Goal: Communication & Community: Answer question/provide support

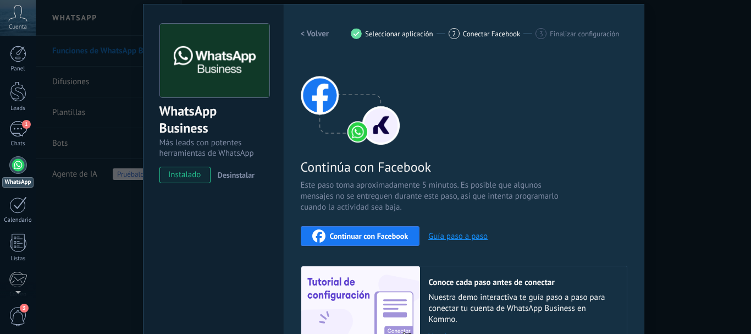
scroll to position [87, 0]
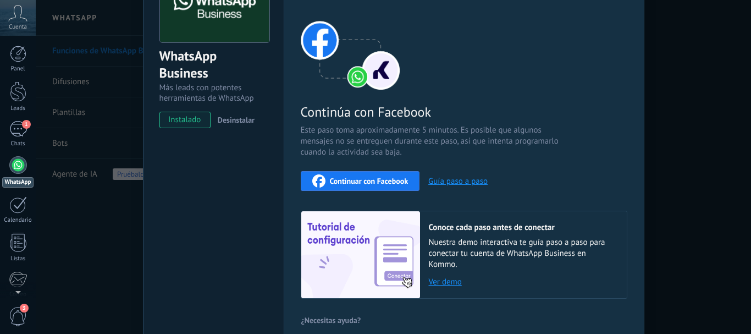
click at [232, 286] on div "WhatsApp Business Más leads con potentes herramientas de WhatsApp instalado Des…" at bounding box center [213, 148] width 141 height 399
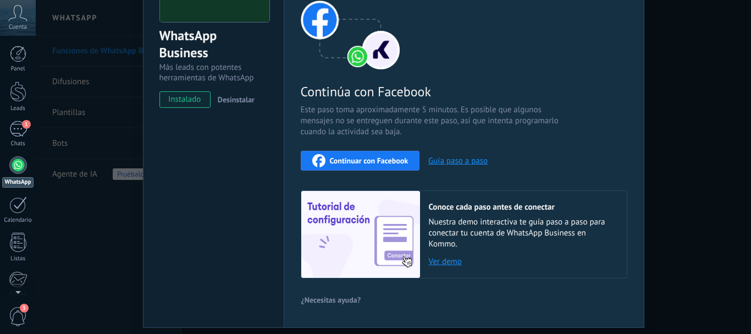
scroll to position [142, 0]
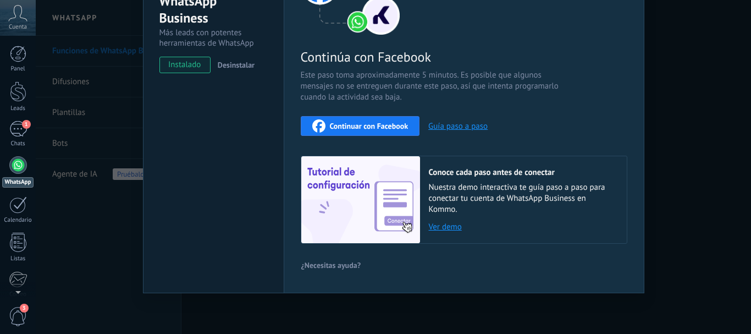
click at [76, 218] on div "WhatsApp Business Más leads con potentes herramientas de WhatsApp instalado Des…" at bounding box center [394, 167] width 716 height 334
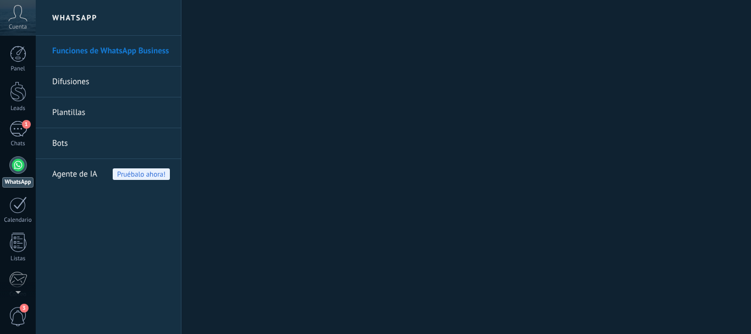
click at [21, 211] on div at bounding box center [18, 204] width 18 height 17
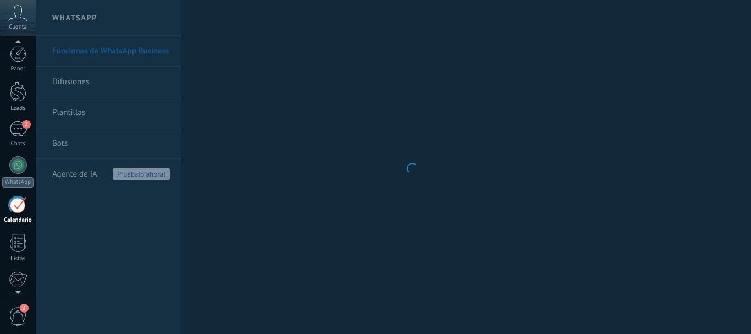
scroll to position [32, 0]
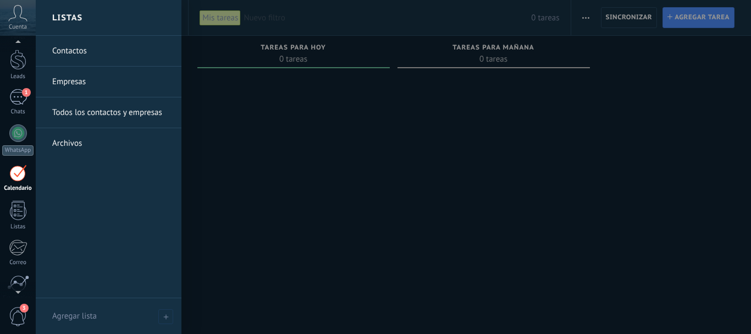
click at [15, 211] on div at bounding box center [18, 210] width 17 height 19
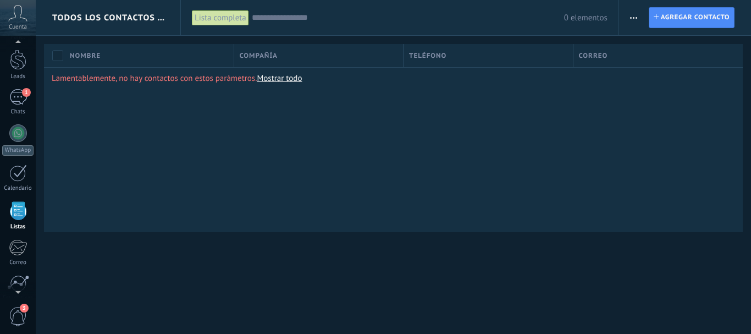
scroll to position [68, 0]
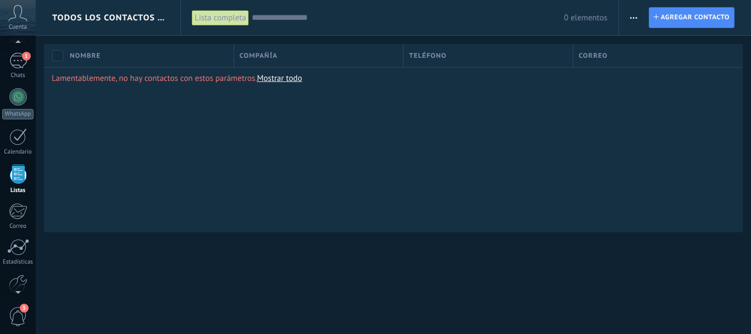
click at [21, 59] on div "1" at bounding box center [18, 61] width 18 height 16
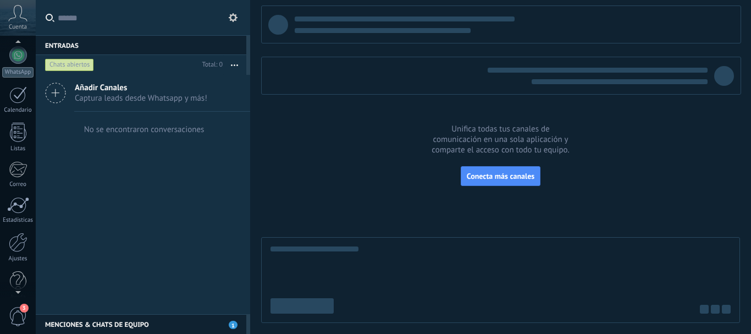
scroll to position [124, 0]
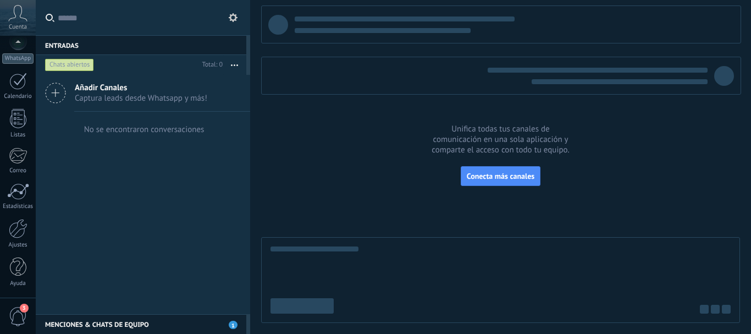
click at [25, 314] on span "3" at bounding box center [18, 316] width 19 height 19
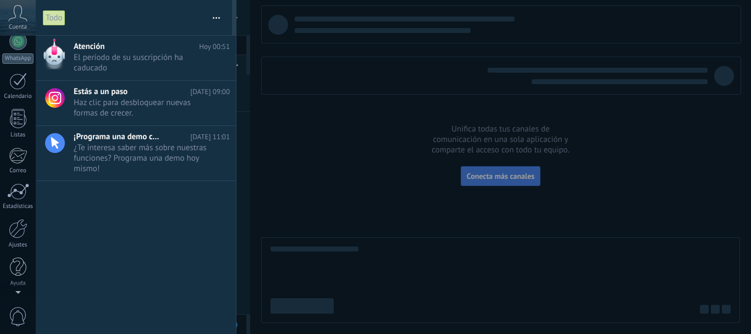
scroll to position [0, 0]
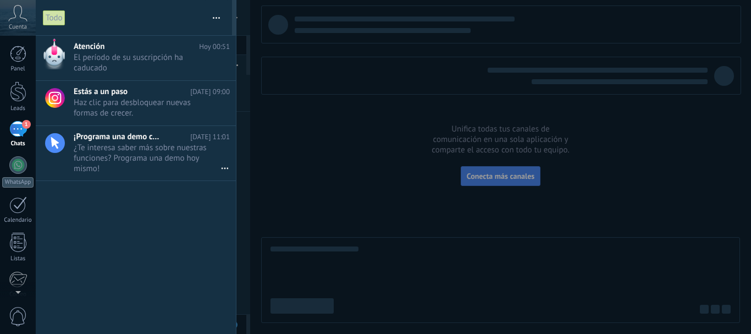
click at [301, 135] on div at bounding box center [375, 167] width 751 height 334
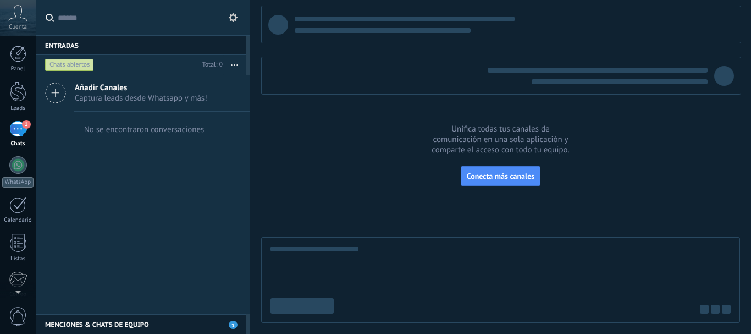
click at [7, 165] on link "WhatsApp" at bounding box center [18, 171] width 36 height 31
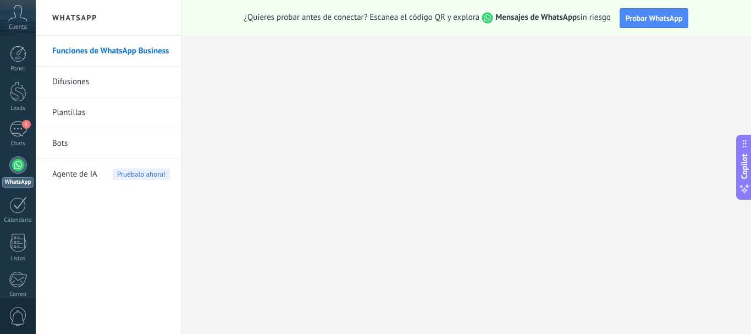
click at [131, 53] on link "Funciones de WhatsApp Business" at bounding box center [111, 51] width 118 height 31
click at [630, 20] on span "Probar WhatsApp" at bounding box center [654, 18] width 57 height 10
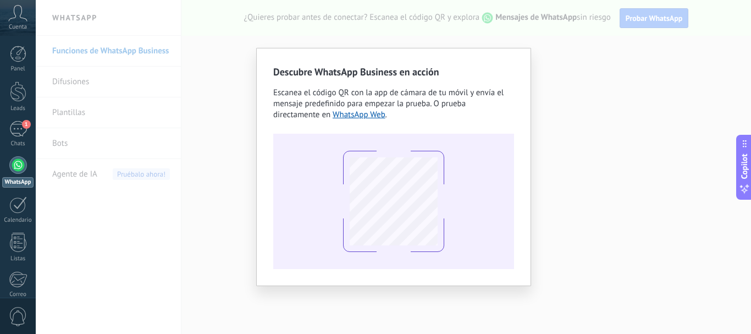
click at [570, 42] on div "Descubre WhatsApp Business en acción Escanea el código QR con la app de cámara …" at bounding box center [394, 167] width 716 height 334
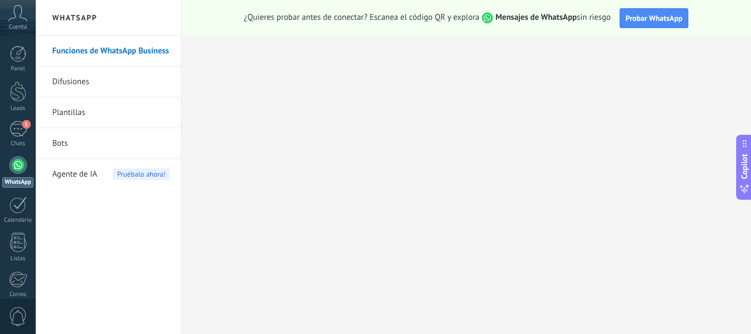
click at [664, 13] on button "Probar WhatsApp" at bounding box center [654, 18] width 69 height 20
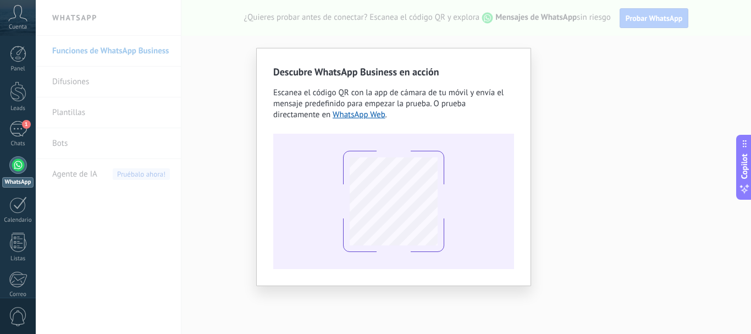
click at [582, 51] on div "Descubre WhatsApp Business en acción Escanea el código QR con la app de cámara …" at bounding box center [394, 167] width 716 height 334
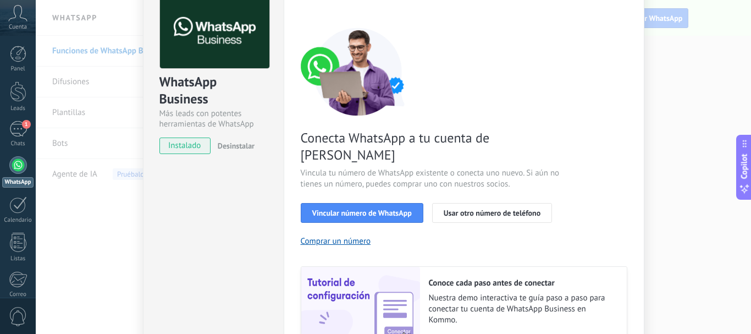
scroll to position [45, 0]
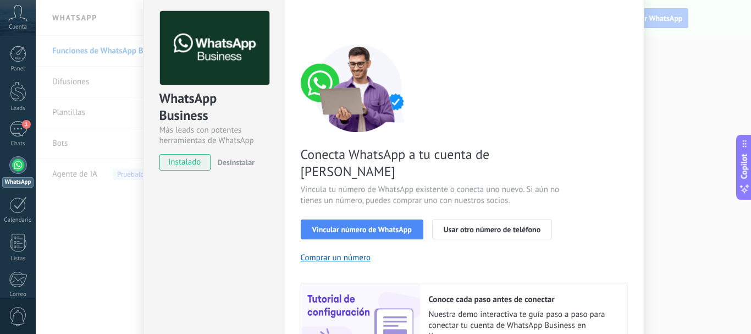
click at [375, 226] on span "Vincular número de WhatsApp" at bounding box center [362, 230] width 100 height 8
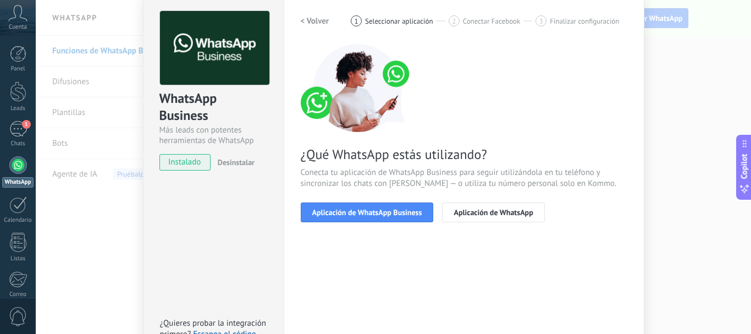
click at [394, 208] on span "Aplicación de WhatsApp Business" at bounding box center [367, 212] width 110 height 8
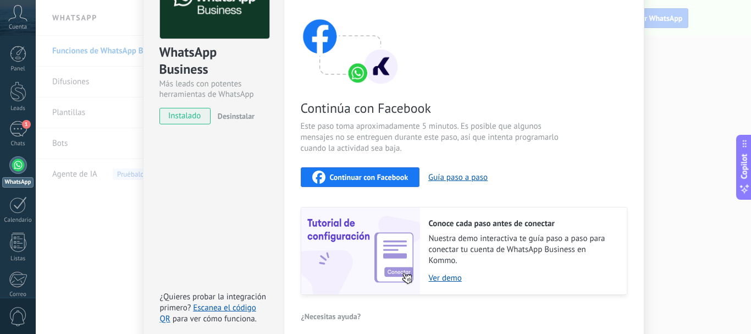
scroll to position [100, 0]
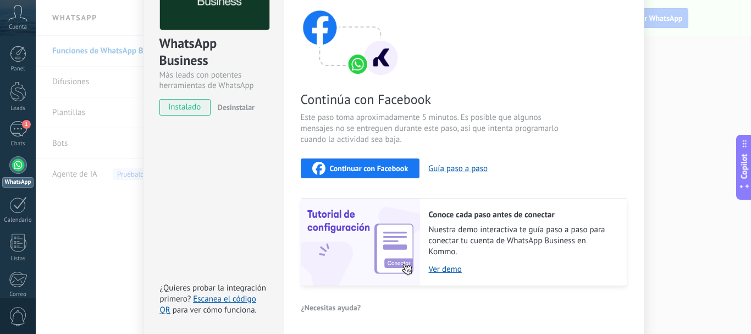
click at [380, 171] on span "Continuar con Facebook" at bounding box center [369, 168] width 79 height 8
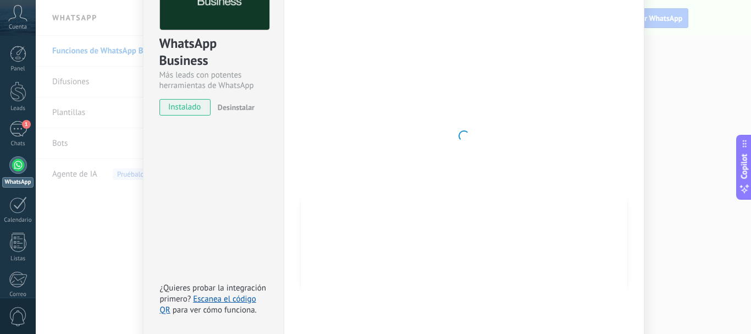
click at [278, 151] on div "WhatsApp Business Más leads con potentes herramientas de WhatsApp instalado Des…" at bounding box center [213, 135] width 141 height 399
click at [234, 210] on div "WhatsApp Business Más leads con potentes herramientas de WhatsApp instalado Des…" at bounding box center [213, 135] width 141 height 399
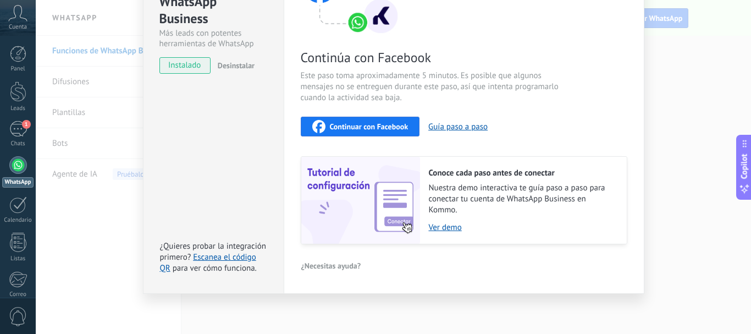
scroll to position [142, 0]
click at [353, 268] on span "¿Necesitas ayuda?" at bounding box center [331, 265] width 60 height 8
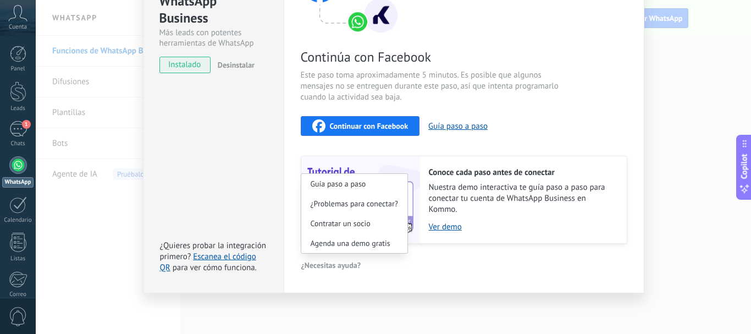
click at [390, 207] on span "¿Problemas para conectar?" at bounding box center [354, 204] width 87 height 8
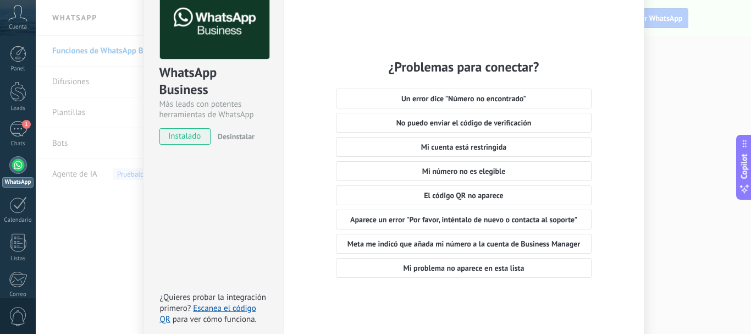
scroll to position [123, 0]
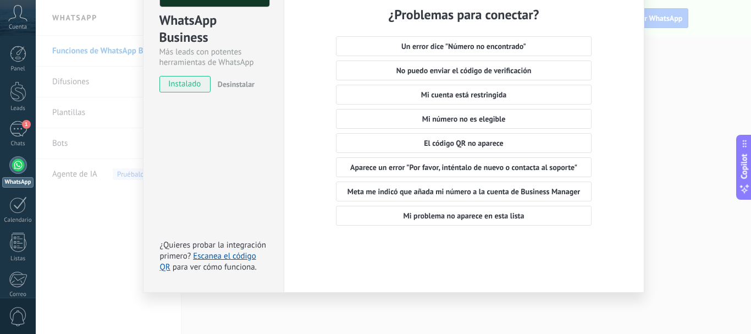
click at [497, 219] on span "Mi problema no aparece en esta lista" at bounding box center [464, 216] width 121 height 8
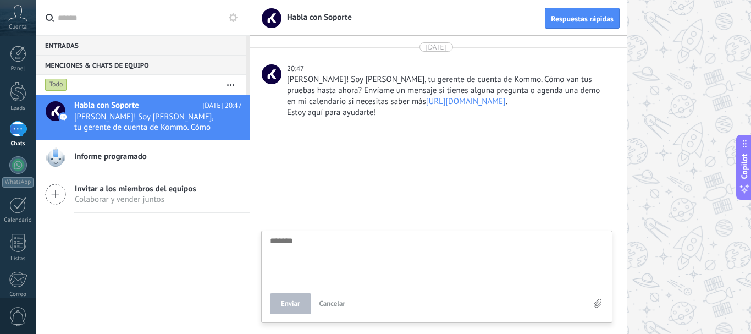
drag, startPoint x: 513, startPoint y: 159, endPoint x: 553, endPoint y: 108, distance: 64.6
click at [553, 108] on div "[DATE] 20:47 [PERSON_NAME]! Soy [PERSON_NAME], tu gerente de cuenta de Kommo. C…" at bounding box center [438, 185] width 377 height 298
click at [387, 118] on div "Estoy aquí para ayudarte!" at bounding box center [448, 112] width 323 height 11
drag, startPoint x: 482, startPoint y: 110, endPoint x: 361, endPoint y: 120, distance: 121.4
drag, startPoint x: 361, startPoint y: 120, endPoint x: 306, endPoint y: 194, distance: 92.0
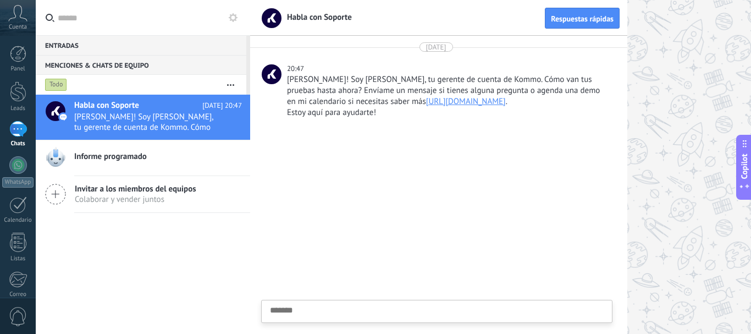
click at [306, 194] on div at bounding box center [438, 231] width 377 height 205
click at [376, 310] on textarea at bounding box center [437, 328] width 334 height 45
type textarea "*******"
type textarea "*"
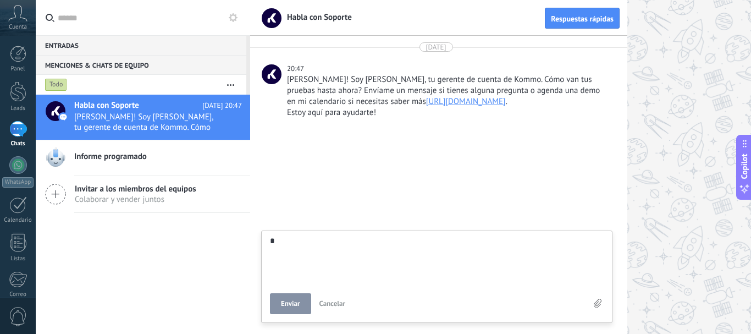
type textarea "**"
type textarea "***"
type textarea "****"
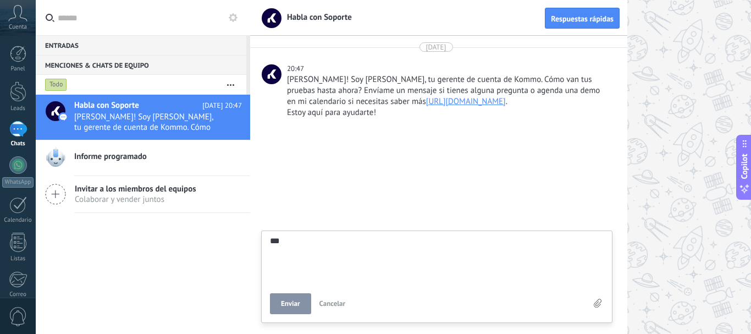
type textarea "****"
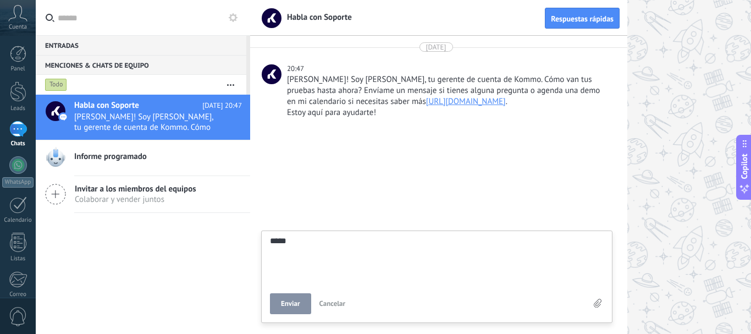
click at [281, 307] on button "Enviar" at bounding box center [290, 303] width 41 height 21
type textarea "*******"
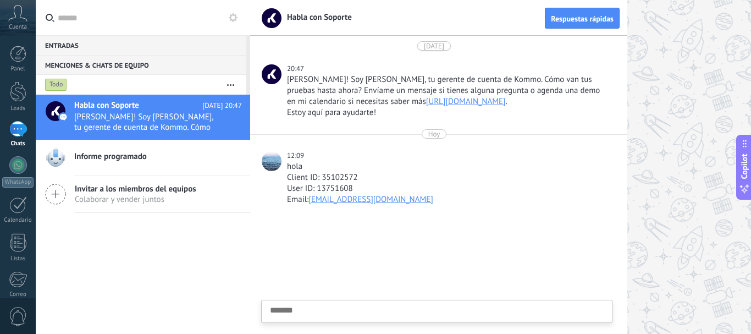
scroll to position [10, 0]
click at [433, 249] on div at bounding box center [438, 274] width 377 height 119
click at [353, 242] on div at bounding box center [438, 274] width 377 height 119
